Goal: Use online tool/utility: Utilize a website feature to perform a specific function

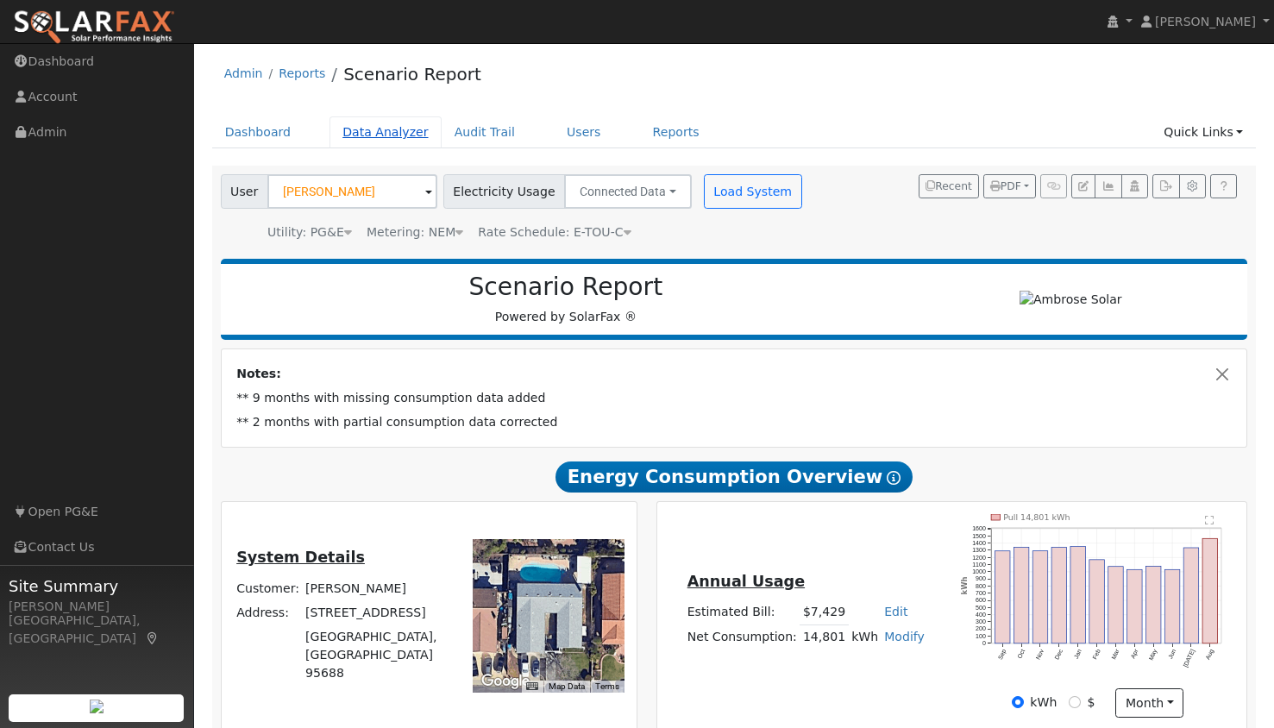
click at [376, 131] on link "Data Analyzer" at bounding box center [385, 132] width 112 height 32
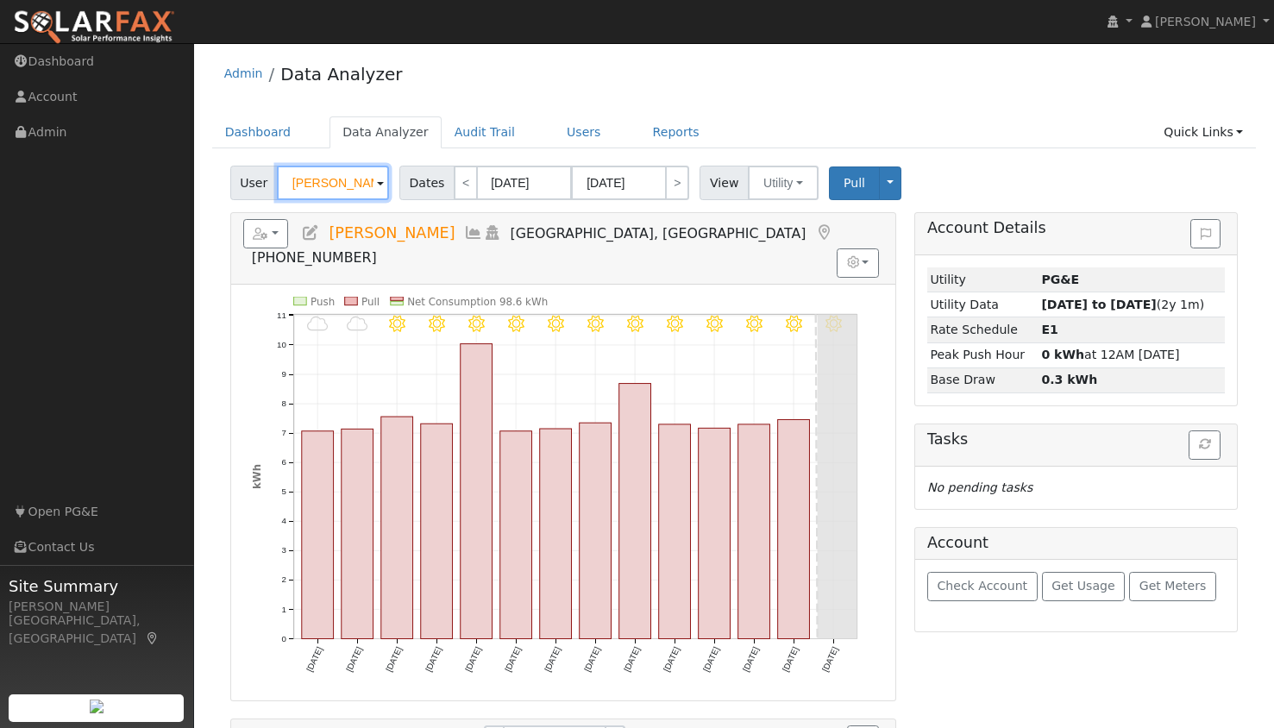
drag, startPoint x: 362, startPoint y: 183, endPoint x: 183, endPoint y: 180, distance: 179.4
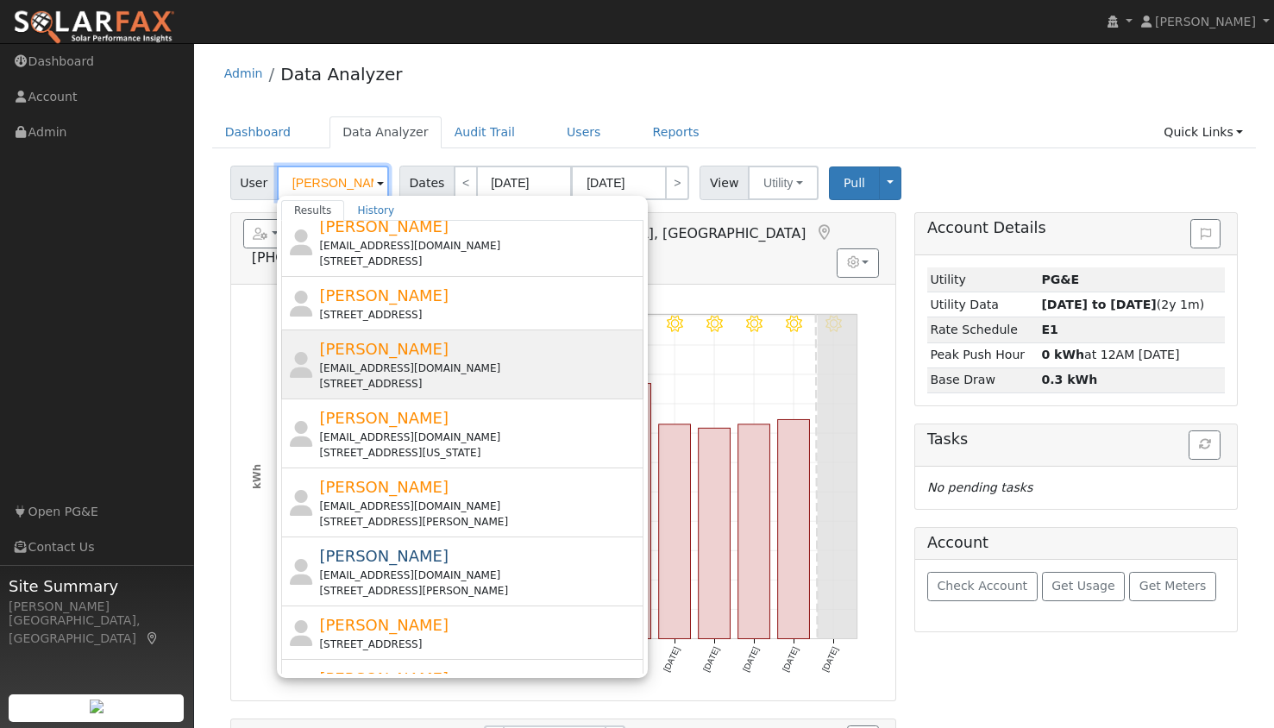
scroll to position [236, 0]
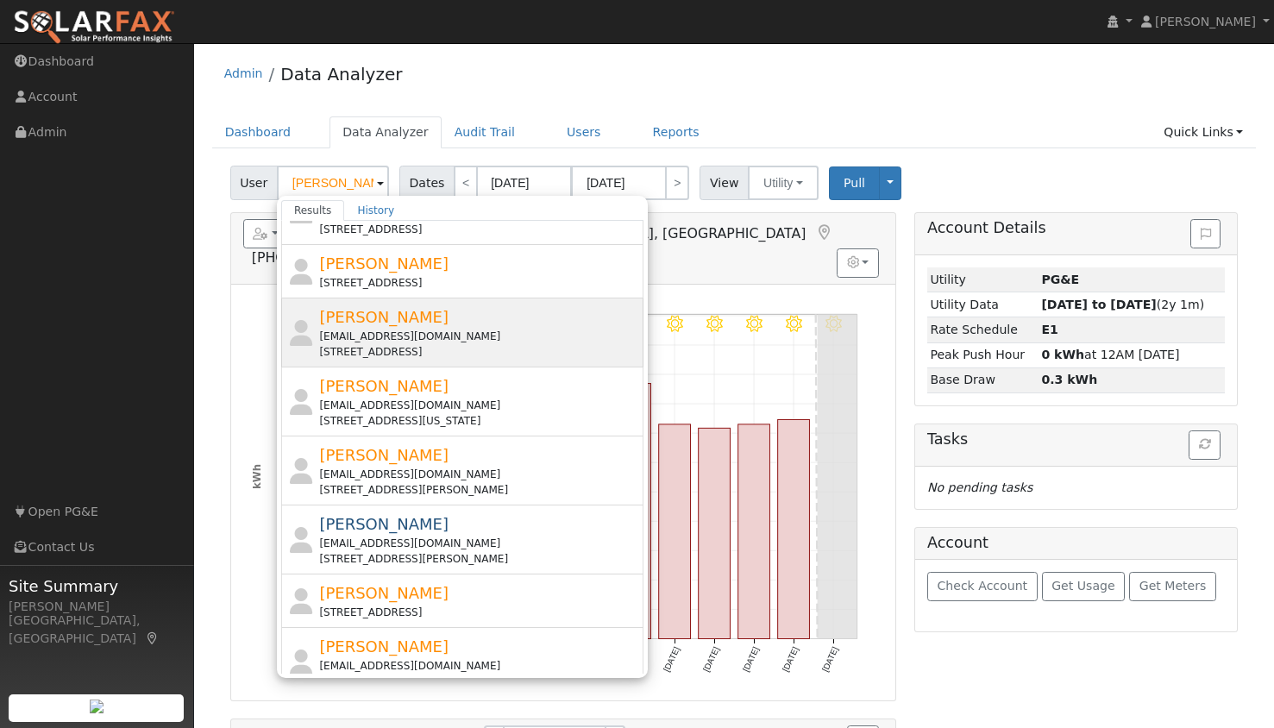
click at [385, 595] on span "[PERSON_NAME]" at bounding box center [383, 593] width 129 height 18
type input "[PERSON_NAME]"
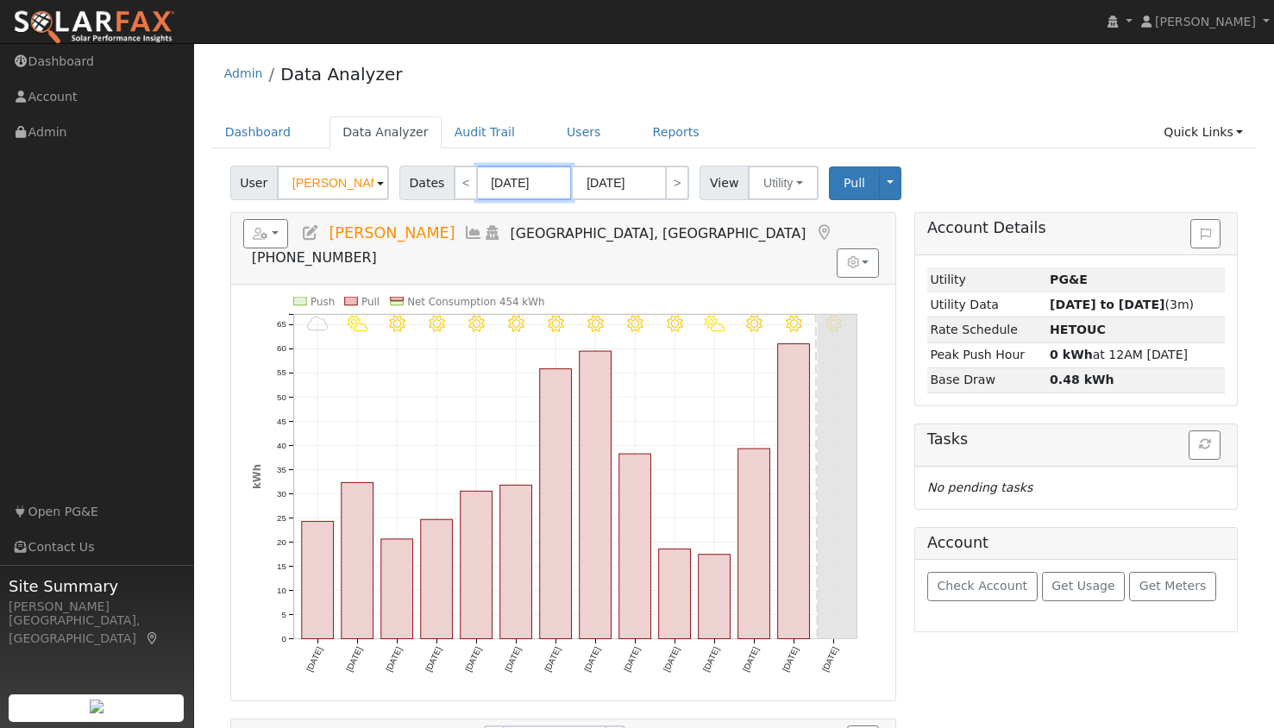
click at [517, 180] on input "[DATE]" at bounding box center [524, 183] width 95 height 34
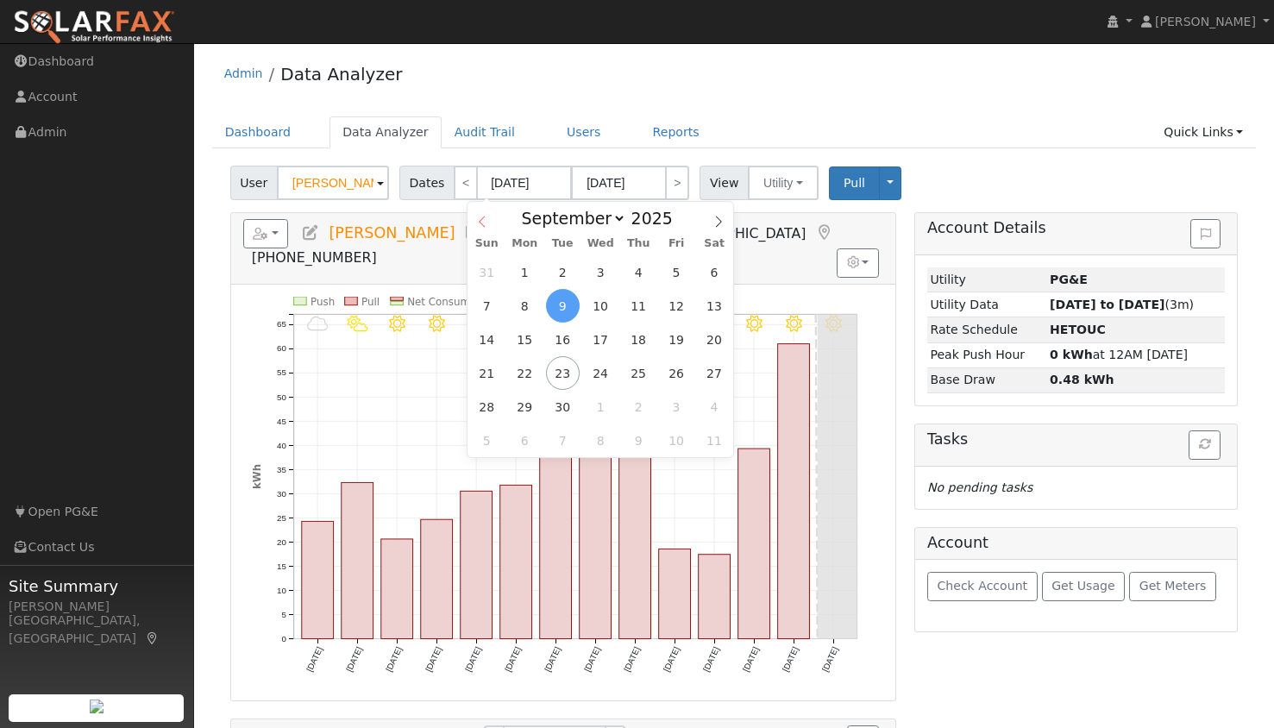
click at [481, 224] on icon at bounding box center [482, 221] width 6 height 11
click at [722, 219] on icon at bounding box center [718, 222] width 12 height 12
select select "6"
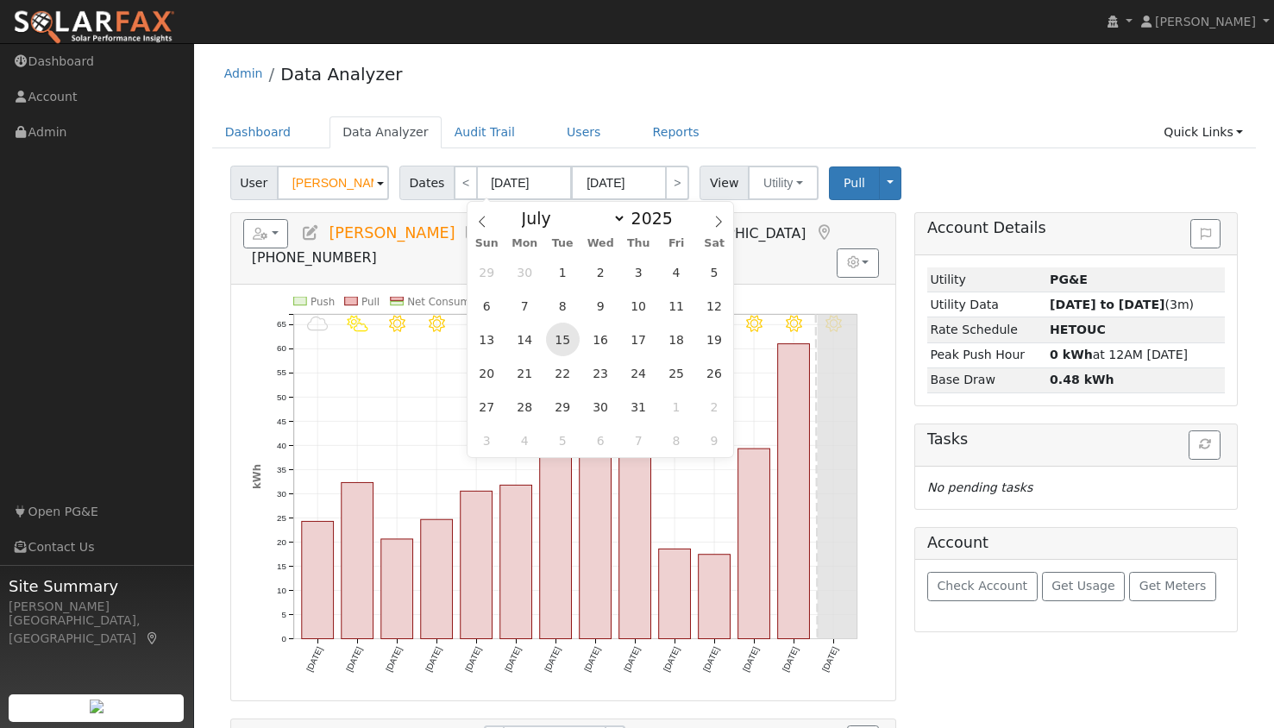
click at [566, 346] on span "15" at bounding box center [563, 340] width 34 height 34
type input "[DATE]"
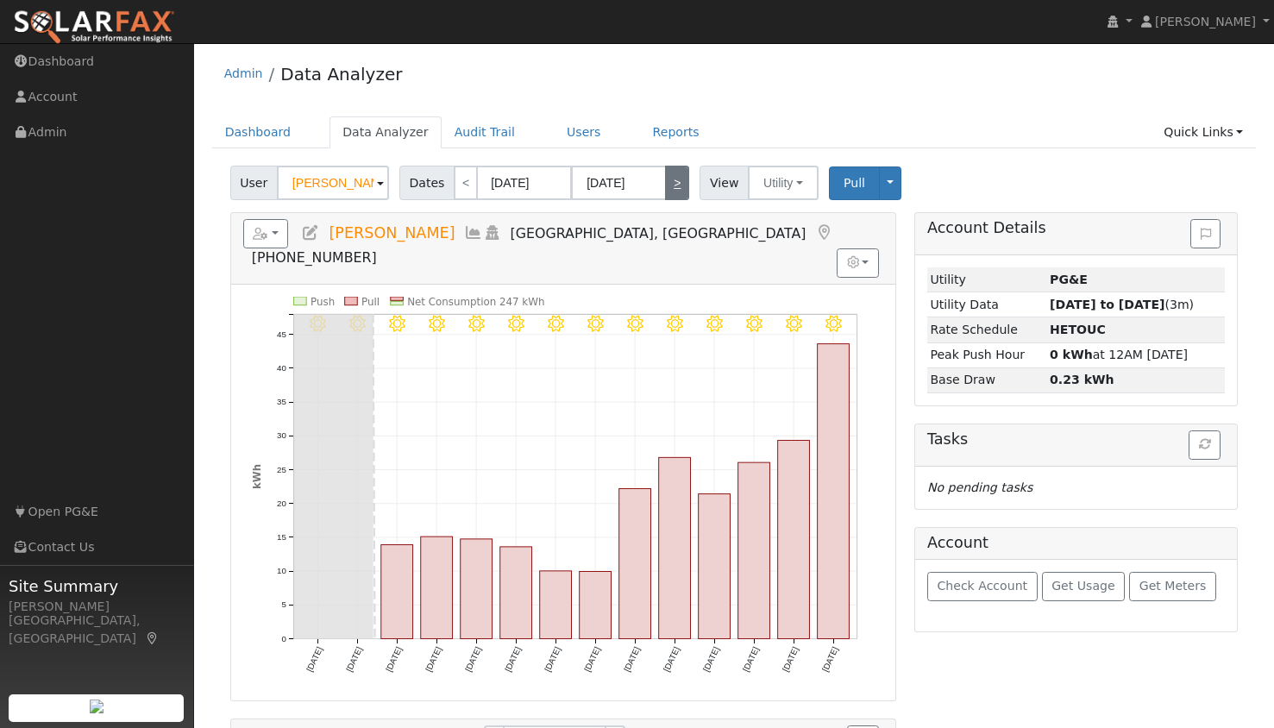
click at [669, 186] on link ">" at bounding box center [677, 183] width 24 height 34
type input "[DATE]"
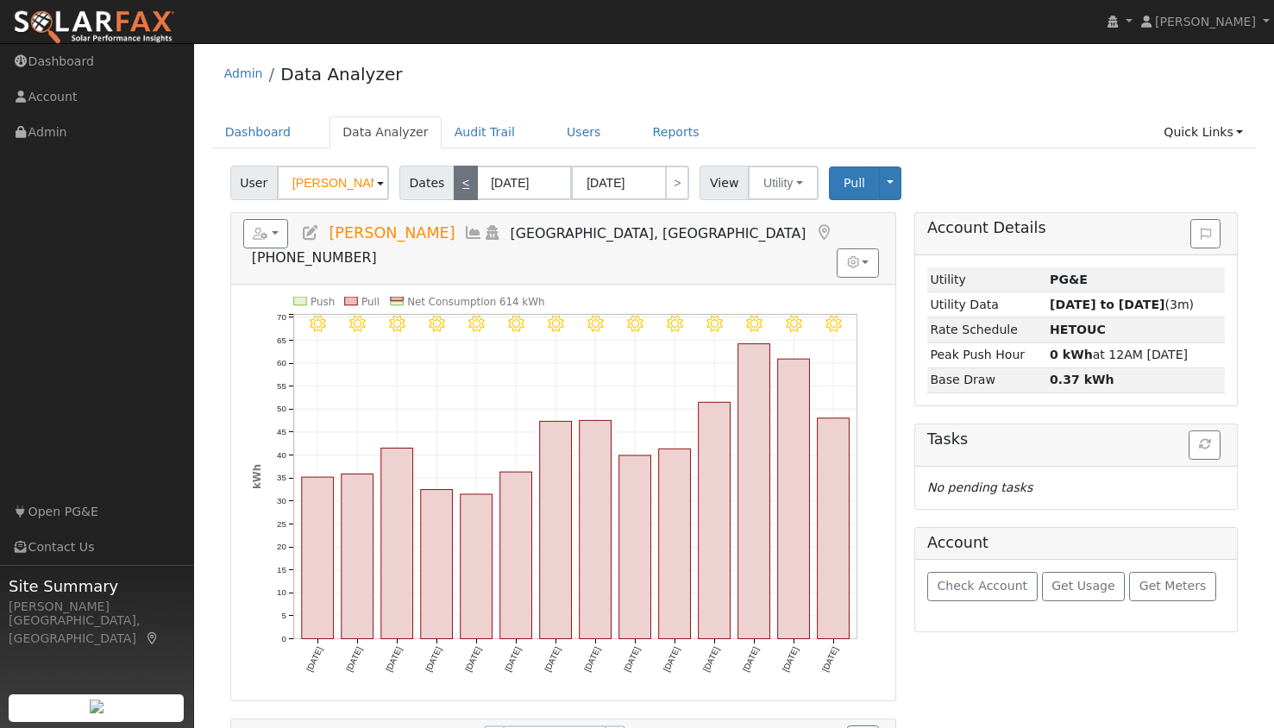
click at [454, 185] on link "<" at bounding box center [466, 183] width 24 height 34
type input "[DATE]"
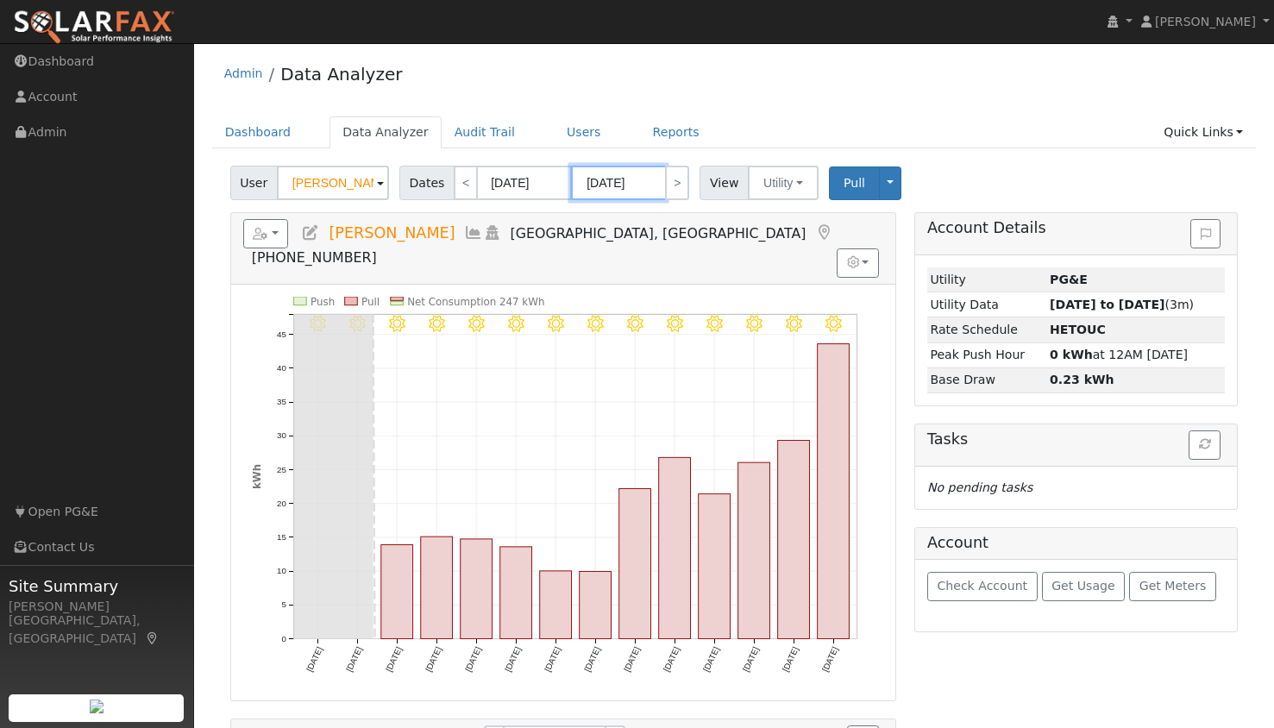
click at [615, 183] on input "[DATE]" at bounding box center [618, 183] width 95 height 34
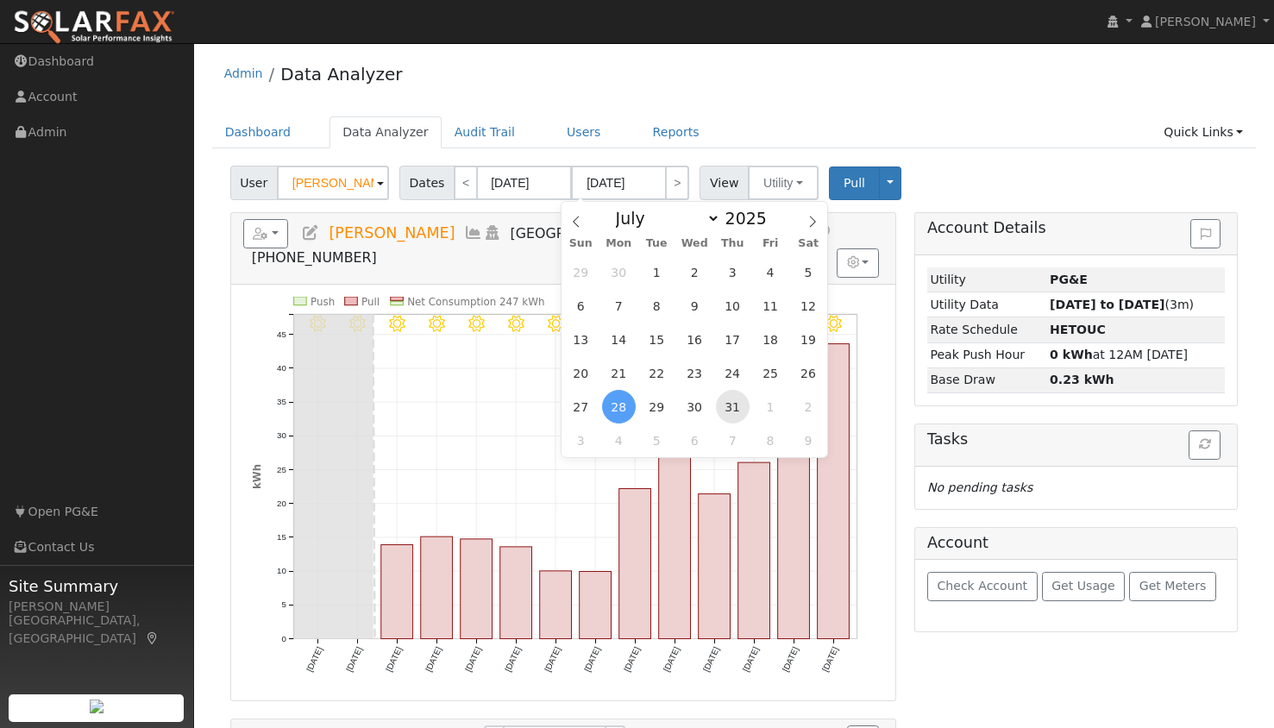
click at [730, 402] on span "31" at bounding box center [733, 407] width 34 height 34
type input "[DATE]"
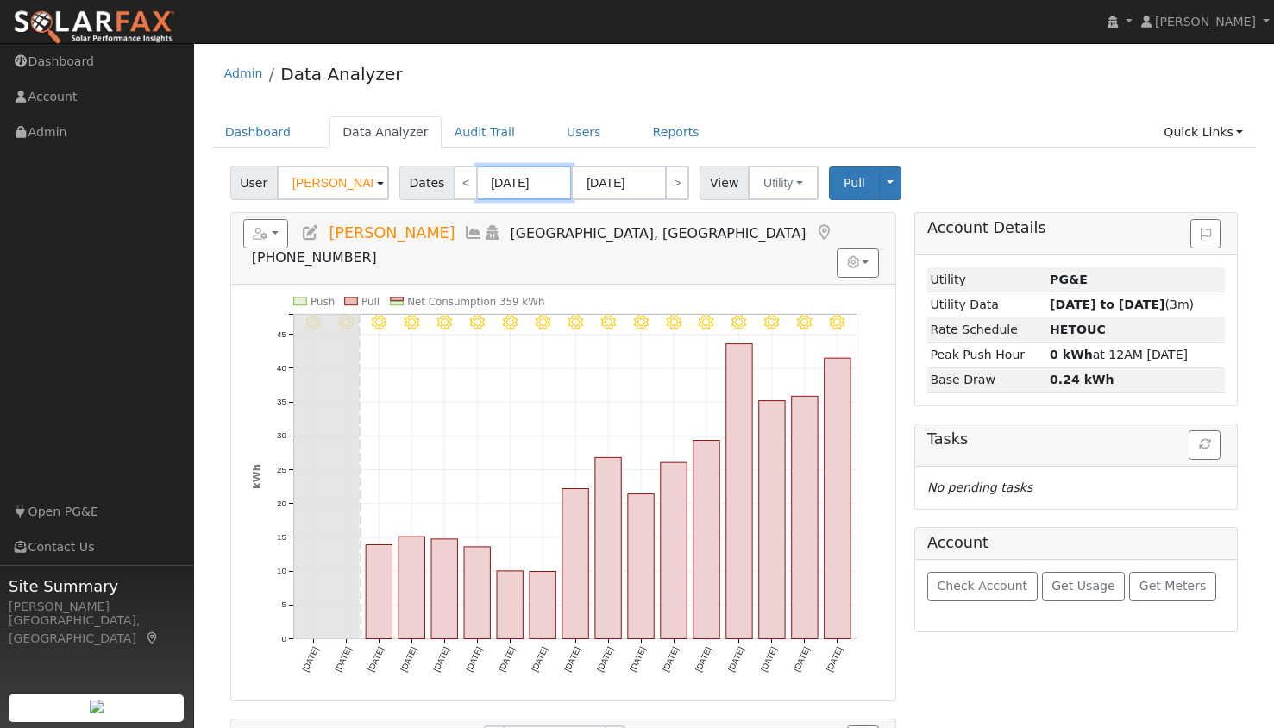
click at [485, 187] on body "[PERSON_NAME] [PERSON_NAME] Profile My Company Help Center Terms Of Service See…" at bounding box center [637, 690] width 1274 height 1294
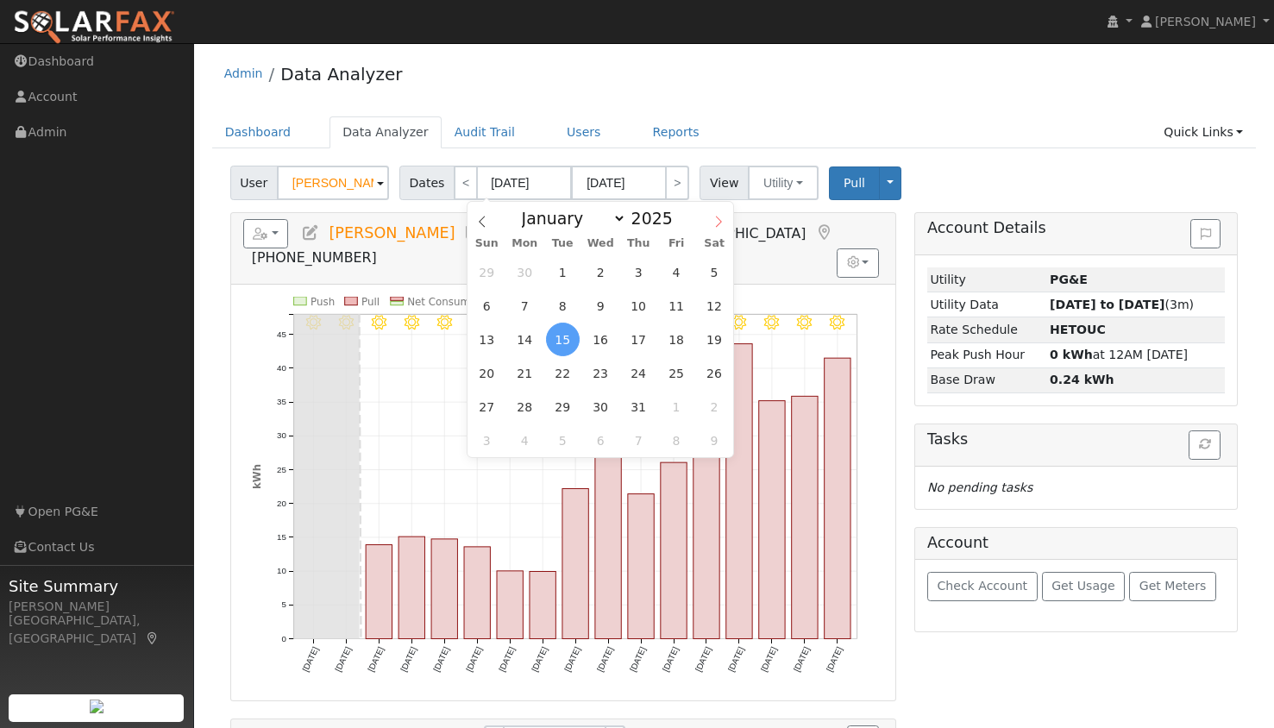
click at [714, 219] on icon at bounding box center [718, 222] width 12 height 12
select select "7"
click at [678, 273] on span "1" at bounding box center [677, 272] width 34 height 34
type input "[DATE]"
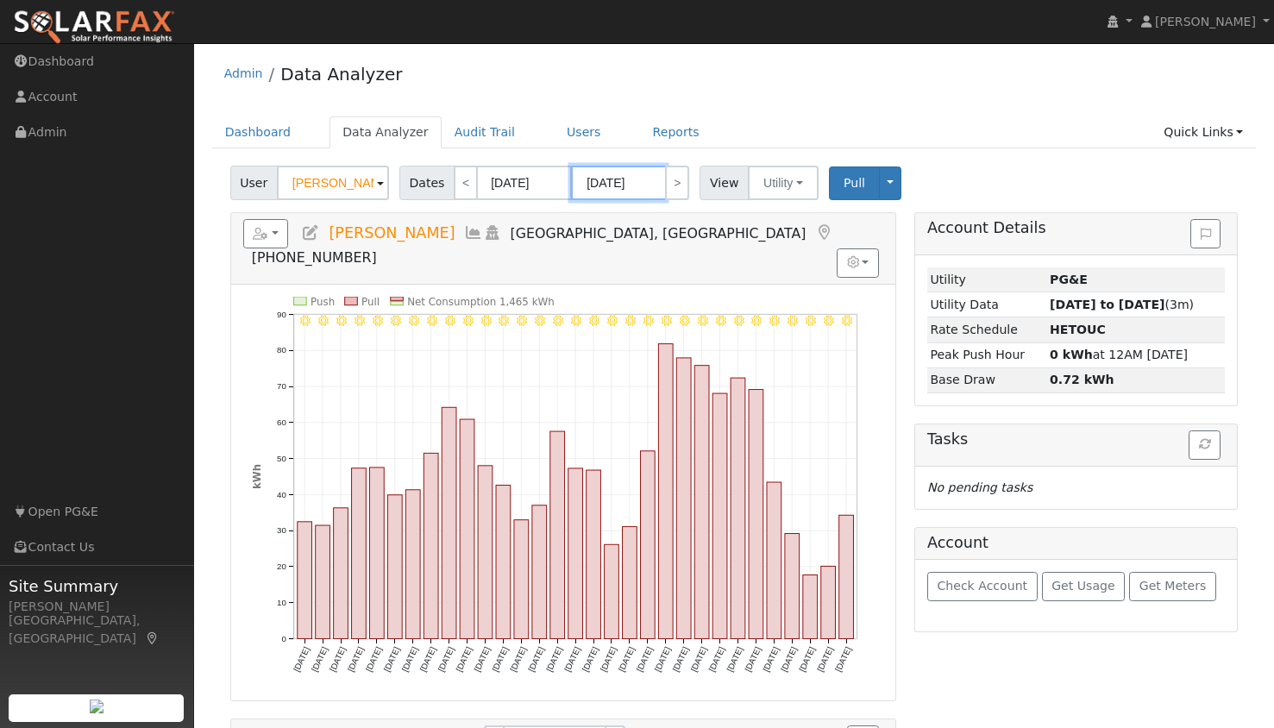
click at [597, 185] on input "[DATE]" at bounding box center [618, 183] width 95 height 34
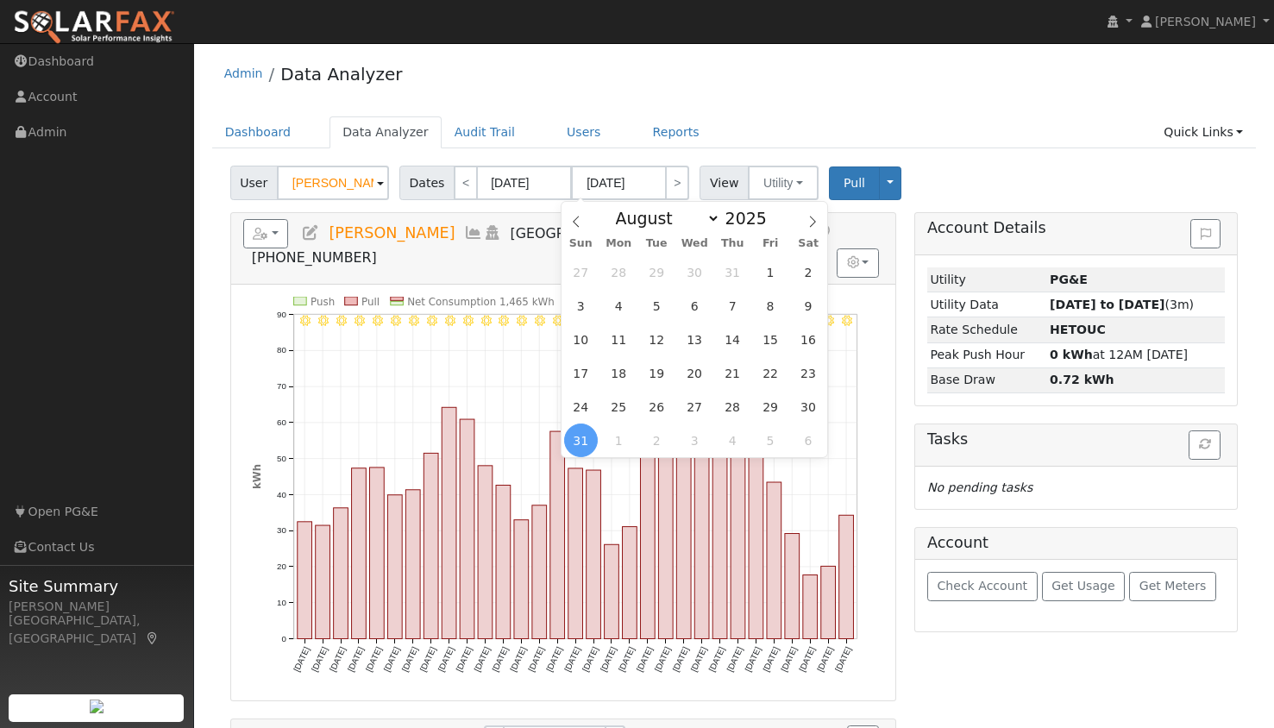
click at [734, 100] on div "Admin Data Analyzer" at bounding box center [734, 78] width 1044 height 53
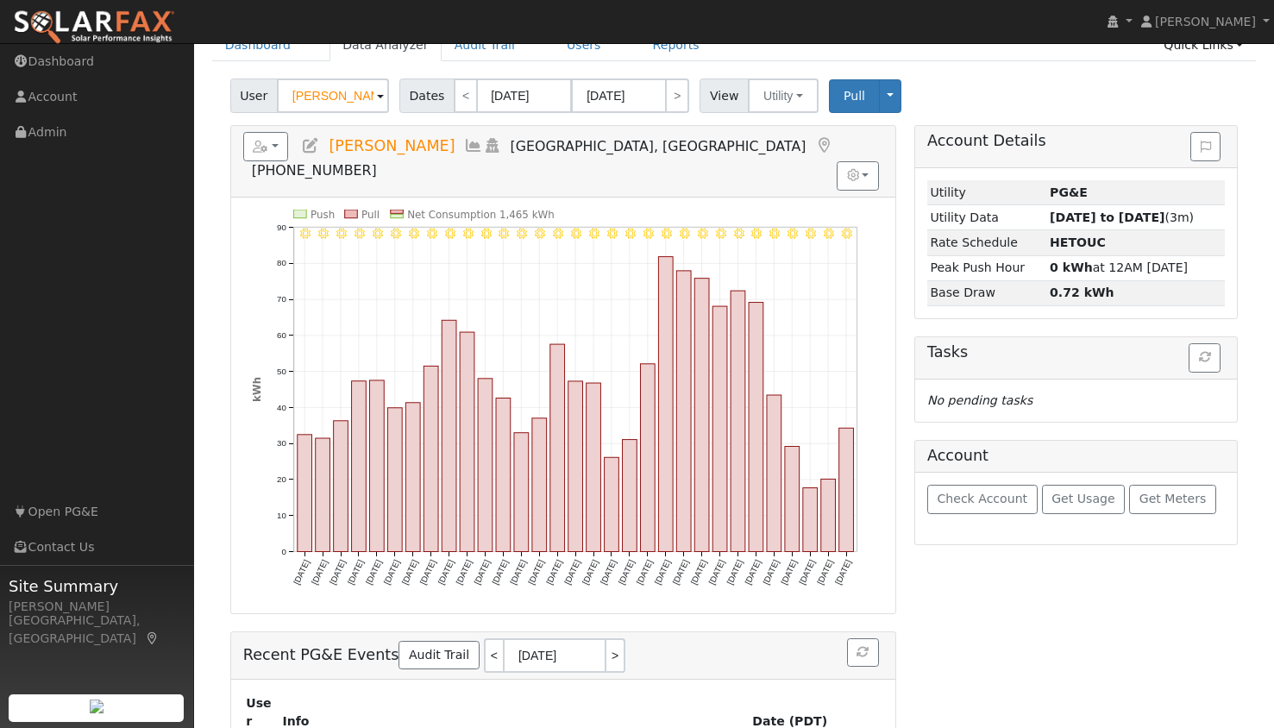
scroll to position [0, 0]
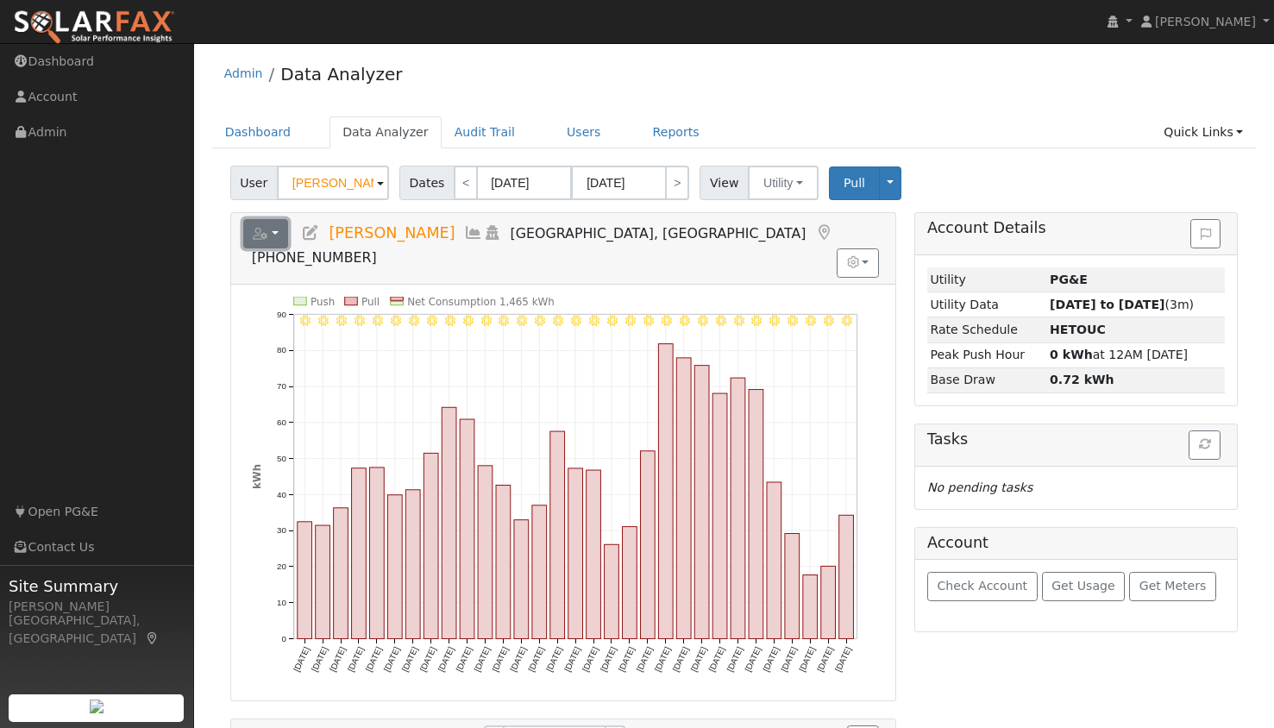
click at [274, 229] on button "button" at bounding box center [266, 233] width 46 height 29
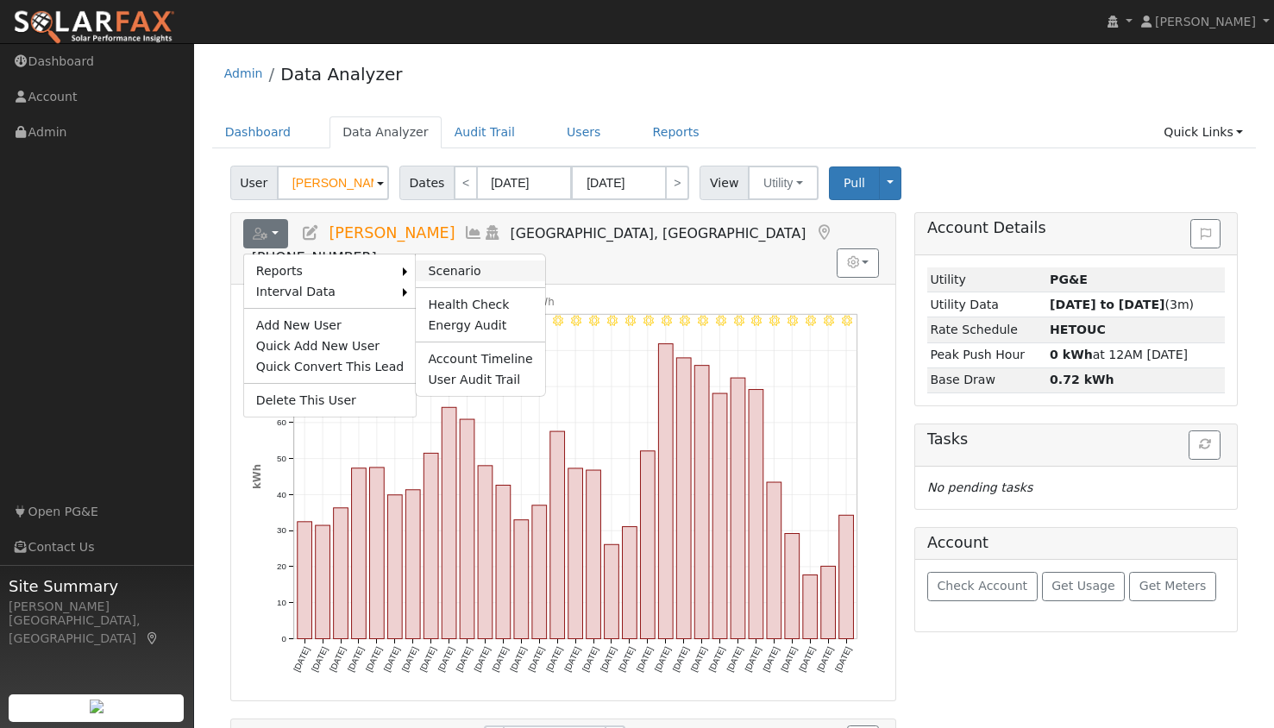
click at [442, 266] on link "Scenario" at bounding box center [480, 270] width 128 height 21
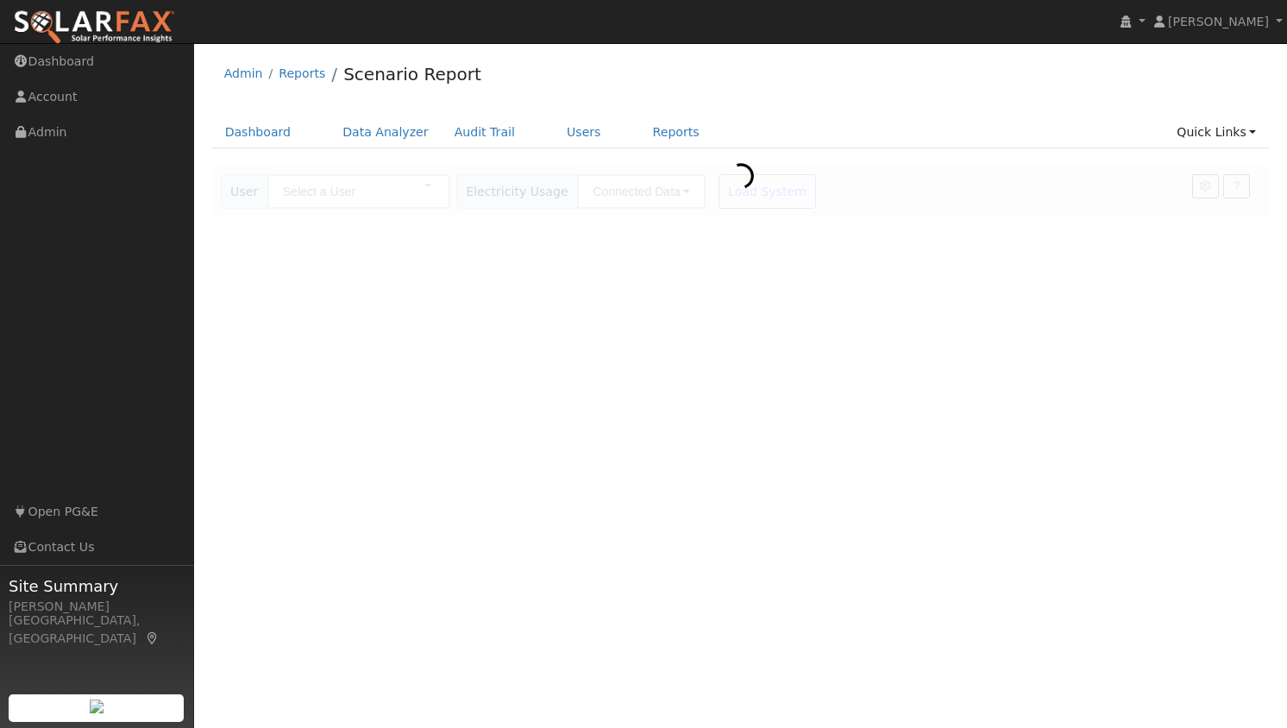
type input "[PERSON_NAME]"
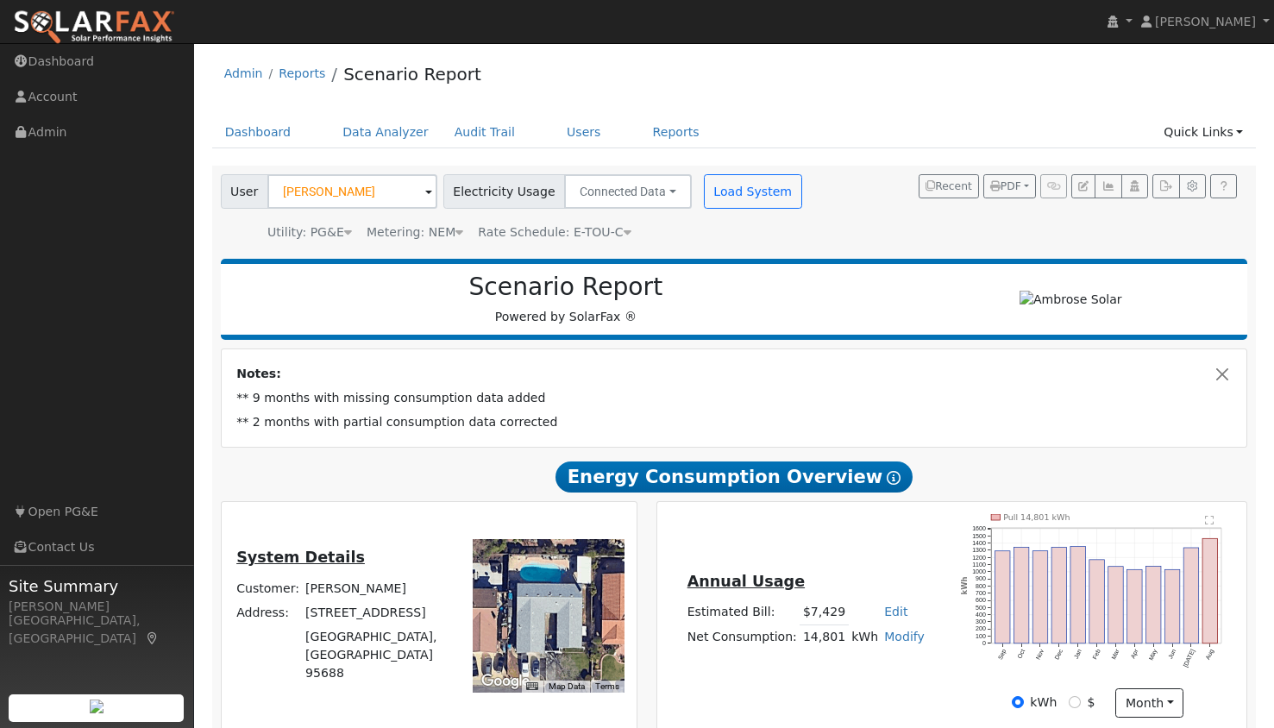
type input "20521"
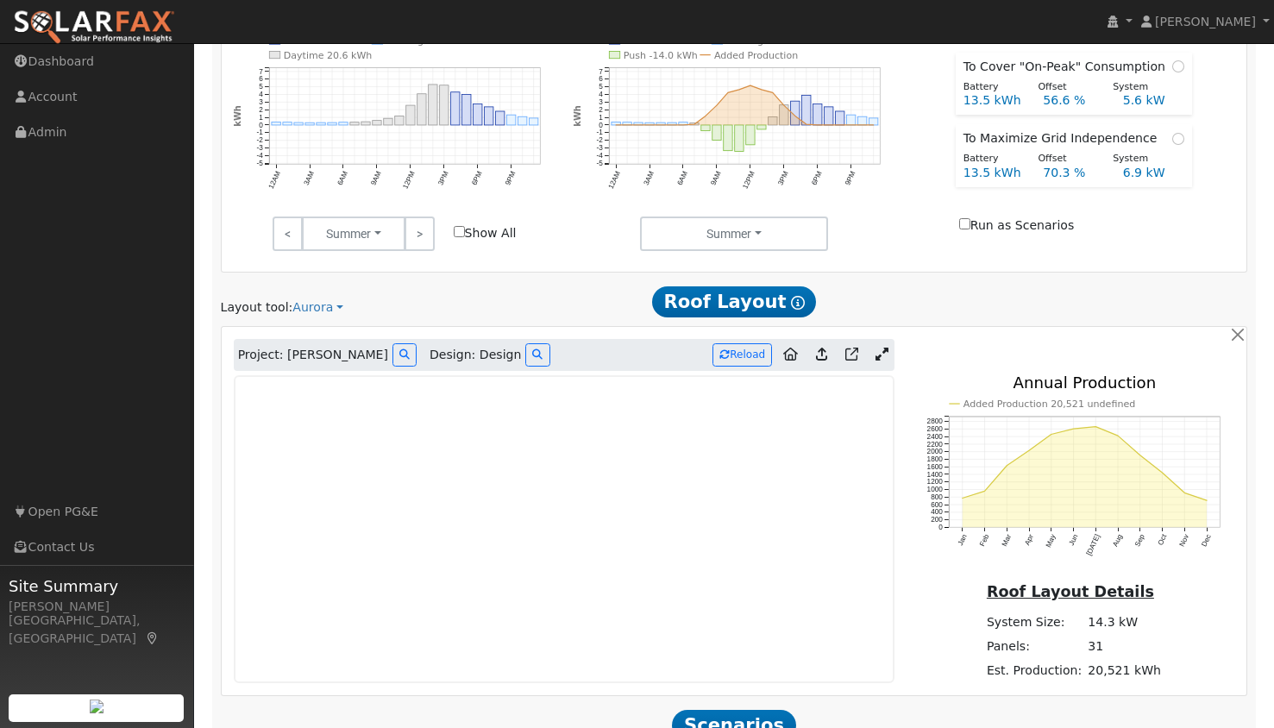
scroll to position [943, 0]
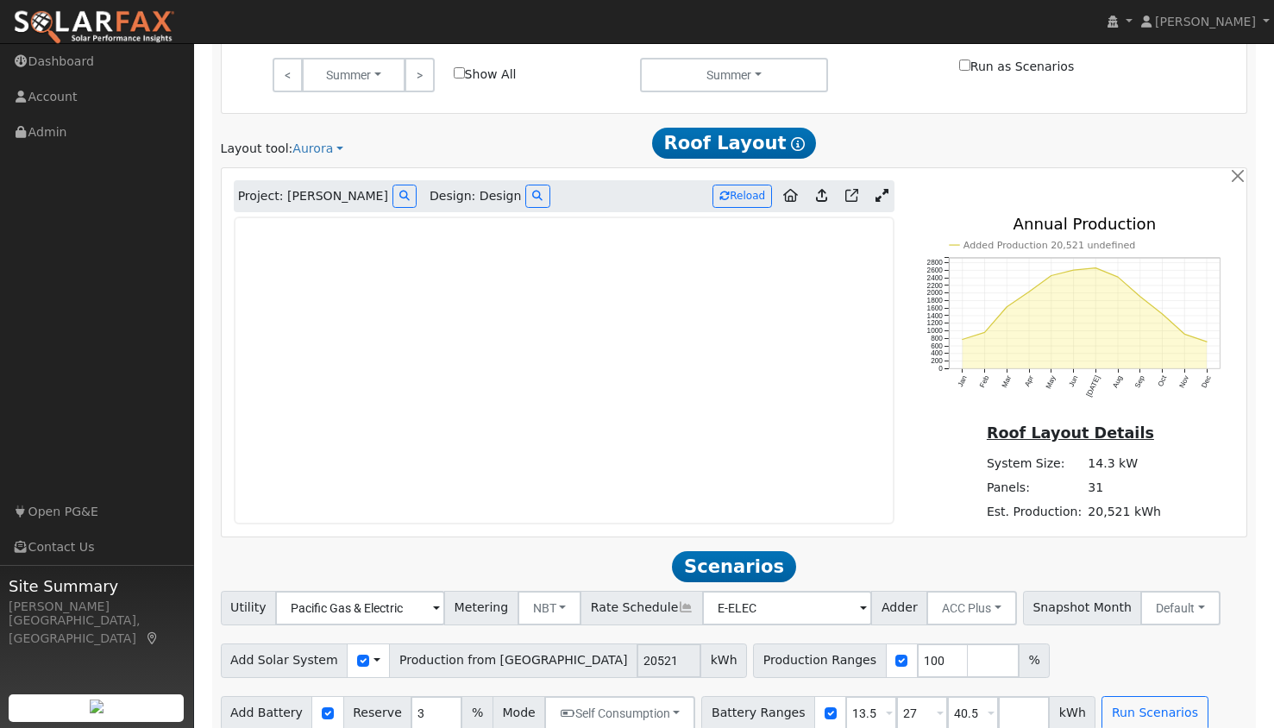
click at [886, 197] on icon at bounding box center [881, 195] width 13 height 13
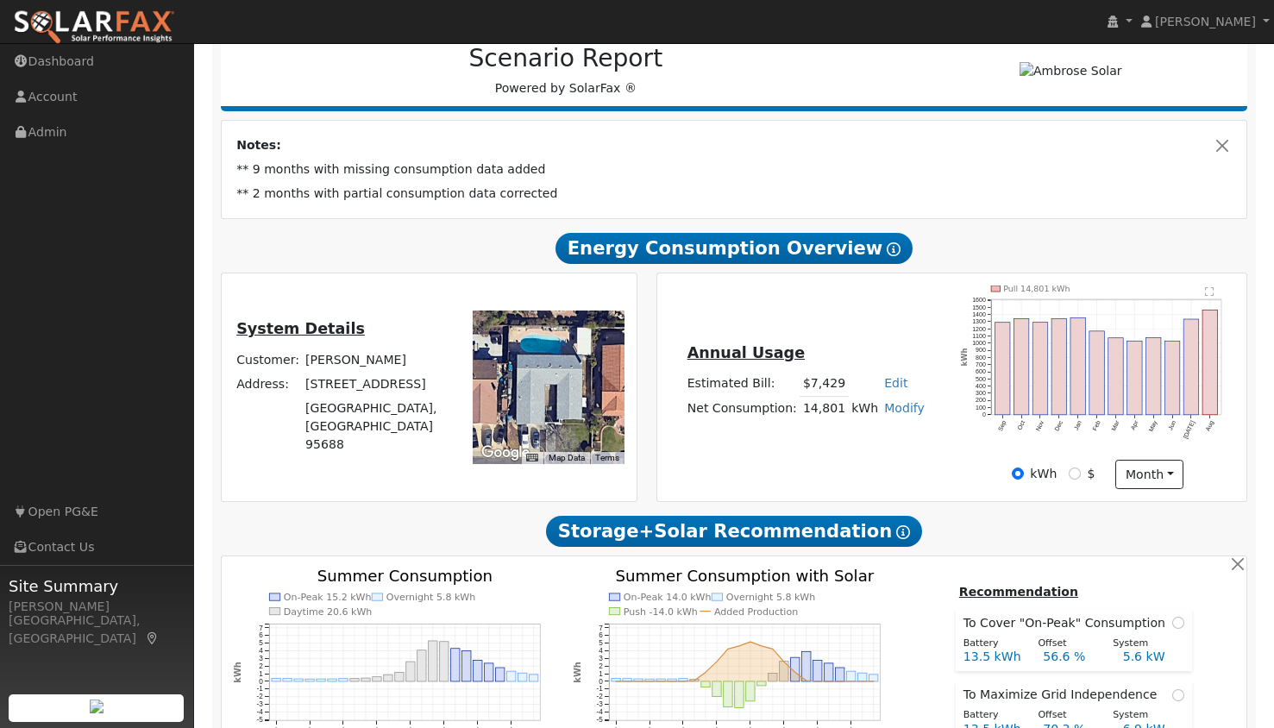
scroll to position [224, 0]
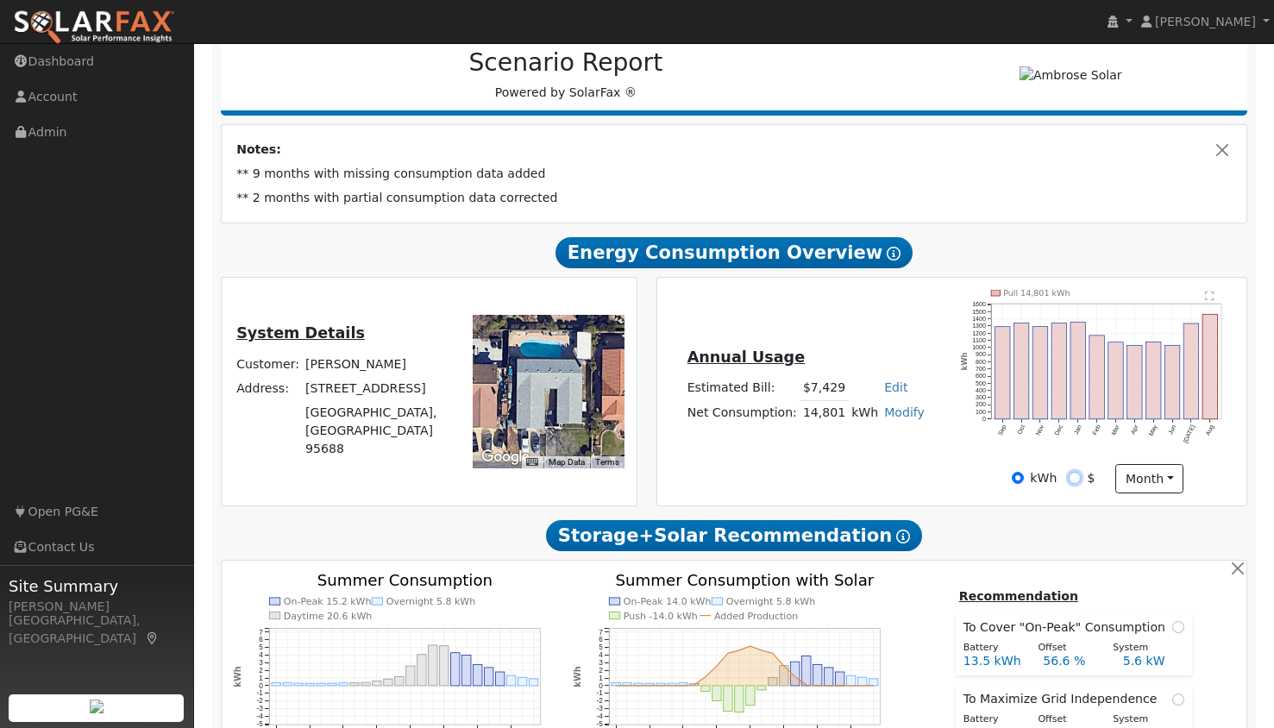
click at [1070, 478] on input "$" at bounding box center [1074, 478] width 12 height 12
radio input "true"
radio input "false"
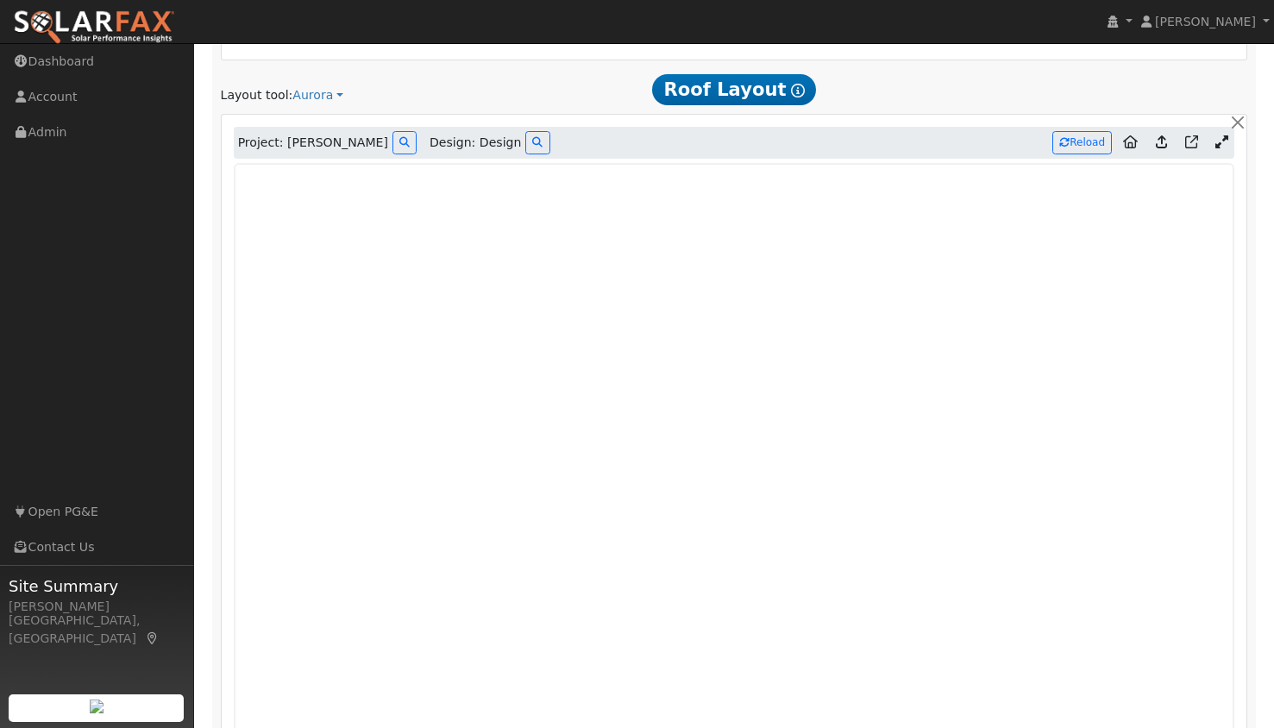
scroll to position [977, 0]
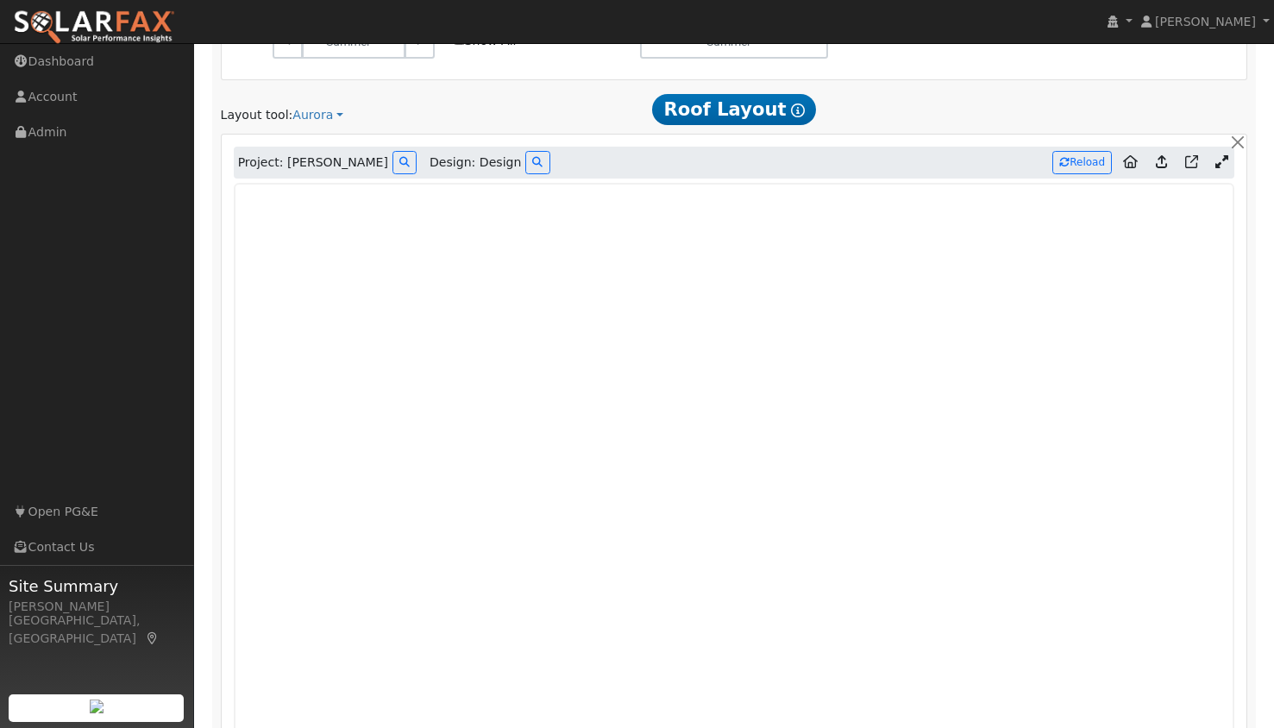
click at [1220, 165] on icon at bounding box center [1221, 161] width 13 height 13
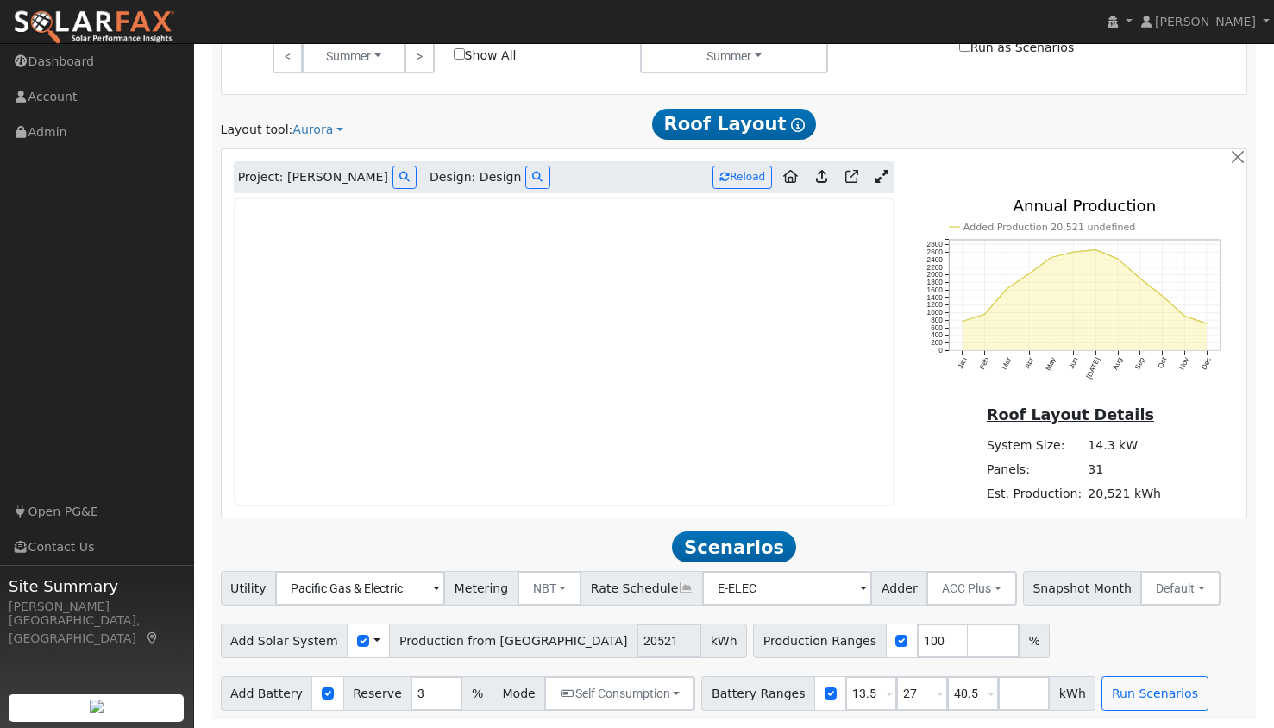
scroll to position [966, 0]
click at [880, 172] on icon at bounding box center [881, 176] width 13 height 13
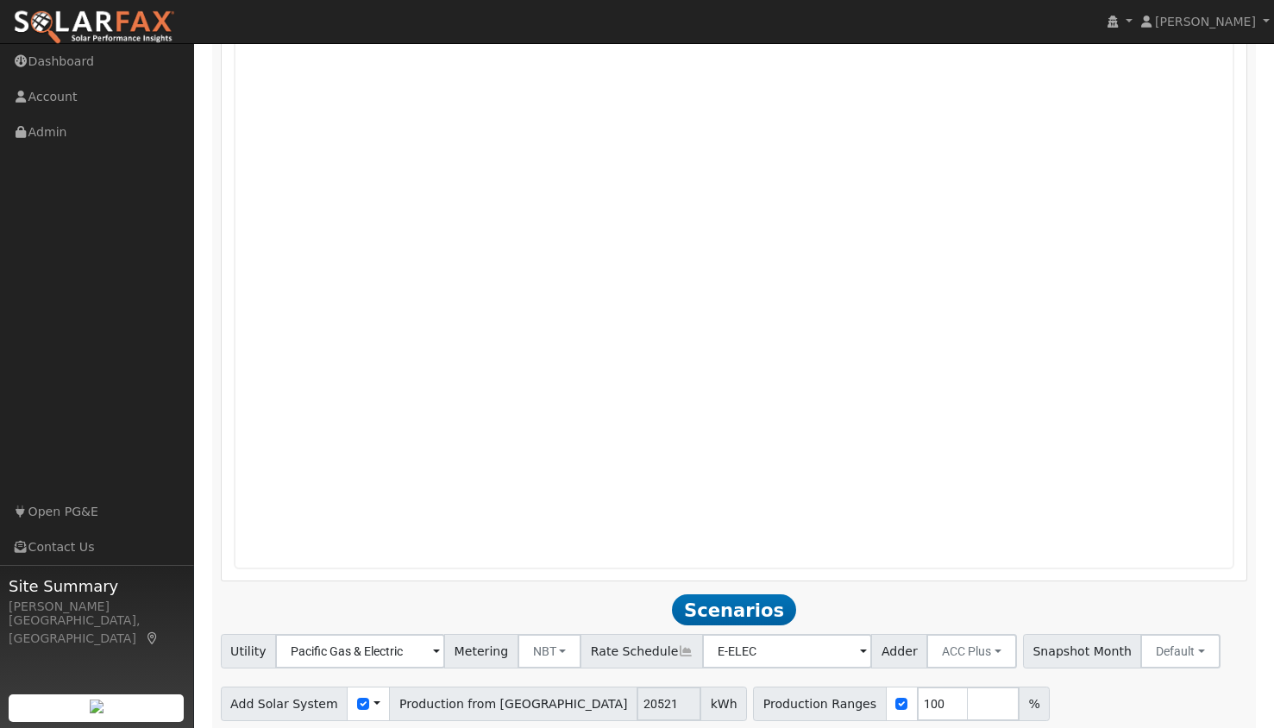
scroll to position [1334, 0]
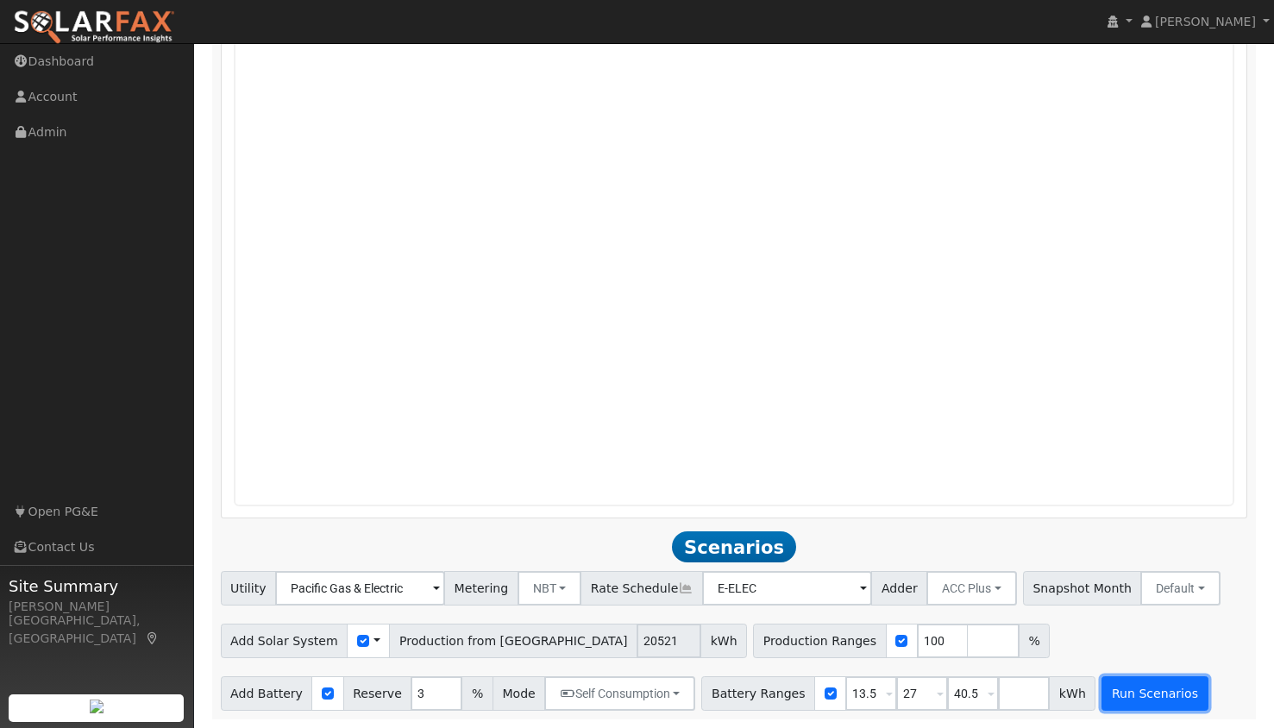
click at [1109, 697] on button "Run Scenarios" at bounding box center [1154, 693] width 106 height 34
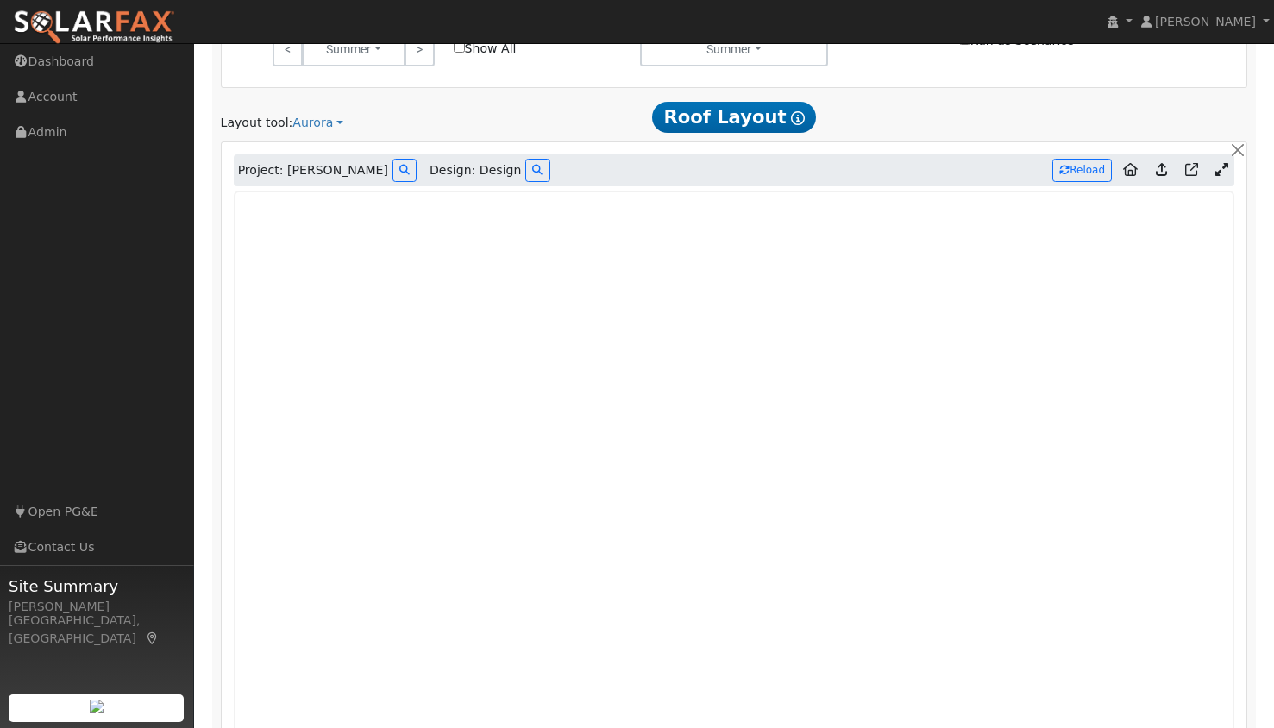
scroll to position [943, 0]
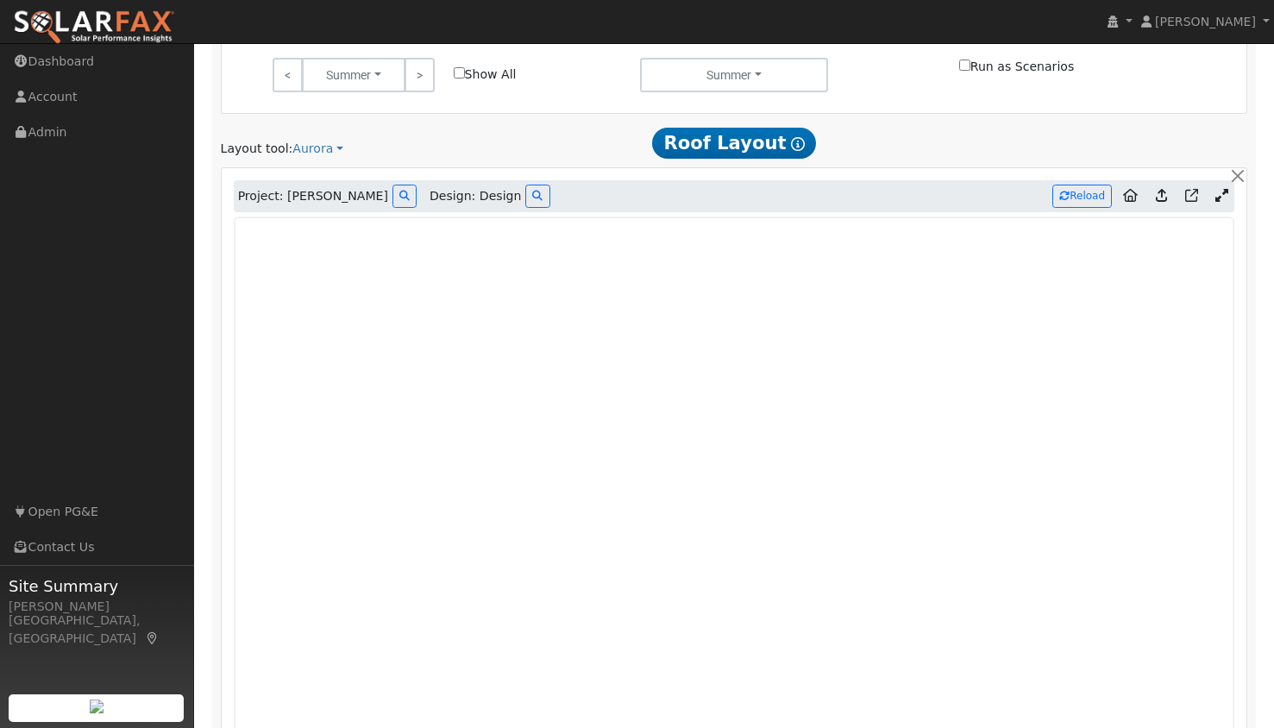
type input "13.7"
